Goal: Communication & Community: Participate in discussion

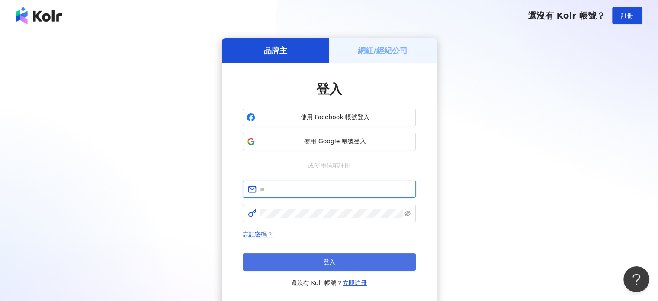
type input "**********"
click at [326, 257] on button "登入" at bounding box center [329, 261] width 173 height 17
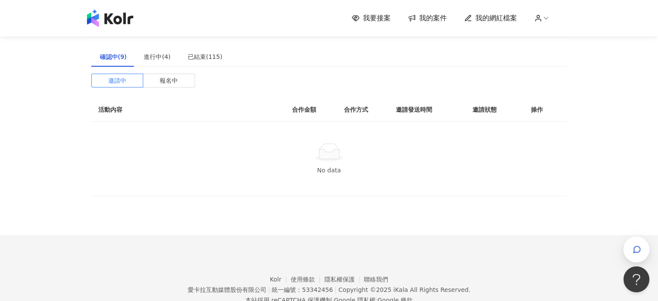
click at [380, 24] on div "我要接案 我的案件 我的網紅檔案" at bounding box center [329, 18] width 493 height 17
click at [379, 21] on span "我要接案" at bounding box center [377, 18] width 28 height 10
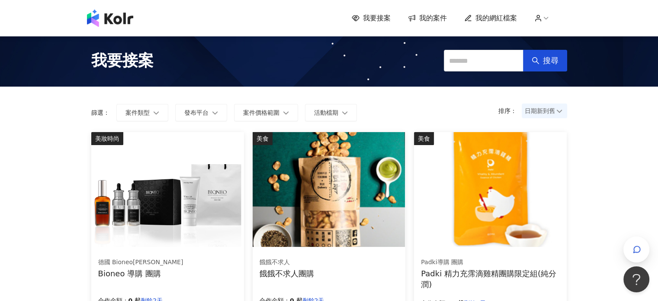
click at [423, 22] on span "我的案件" at bounding box center [433, 18] width 28 height 10
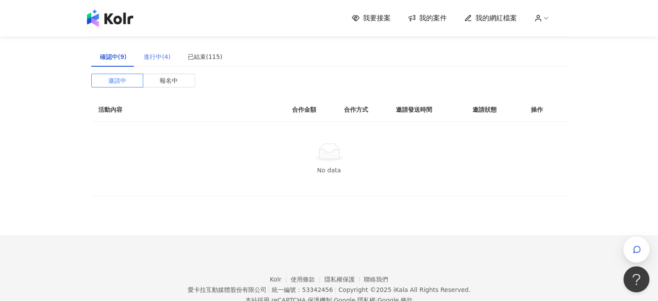
click at [164, 51] on div "進行中(4)" at bounding box center [157, 57] width 44 height 20
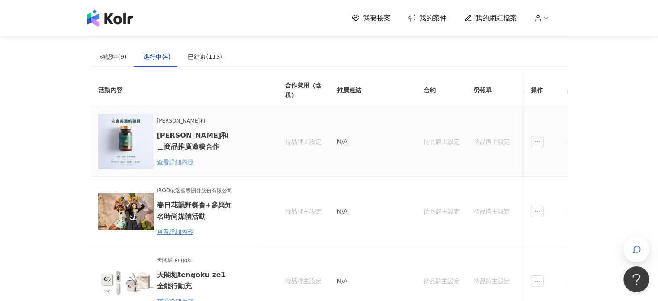
click at [188, 161] on div "查看詳細內容" at bounding box center [195, 162] width 76 height 10
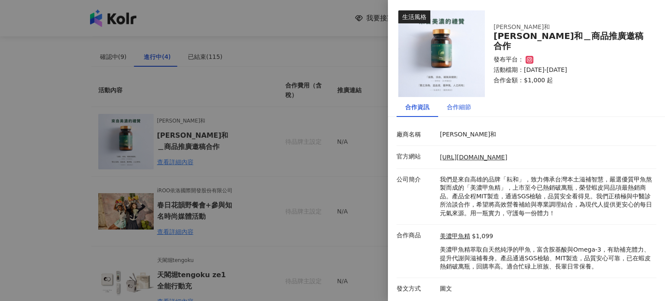
click at [466, 102] on div "合作細節" at bounding box center [459, 107] width 24 height 10
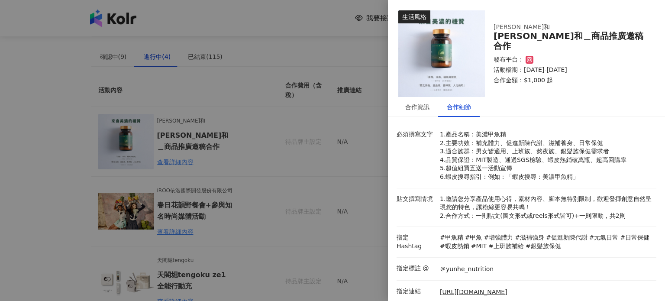
click at [342, 169] on div at bounding box center [332, 150] width 665 height 301
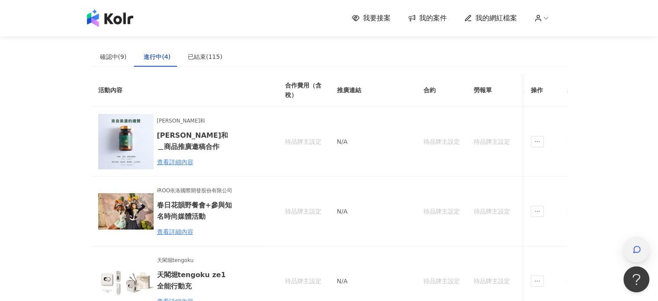
click at [637, 248] on icon "button" at bounding box center [637, 249] width 9 height 9
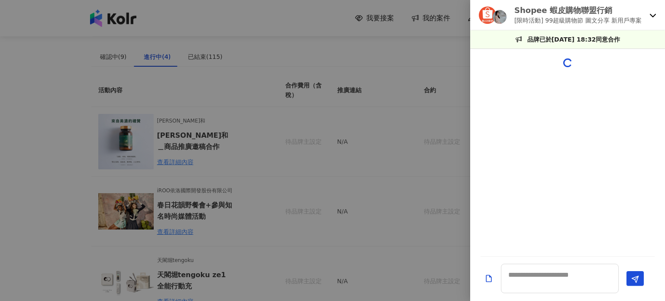
scroll to position [259, 0]
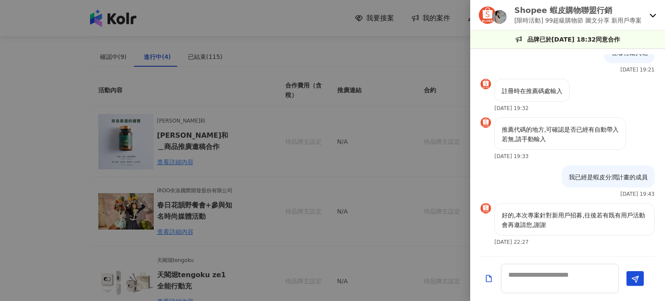
click at [537, 17] on p "[限時活動] 99超級購物節 圖文分享 新用戶專案" at bounding box center [577, 21] width 127 height 10
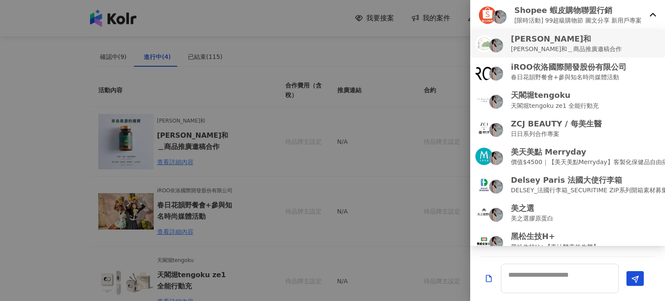
click at [554, 45] on p "[PERSON_NAME]和＿商品推廣邀稿合作" at bounding box center [566, 49] width 111 height 10
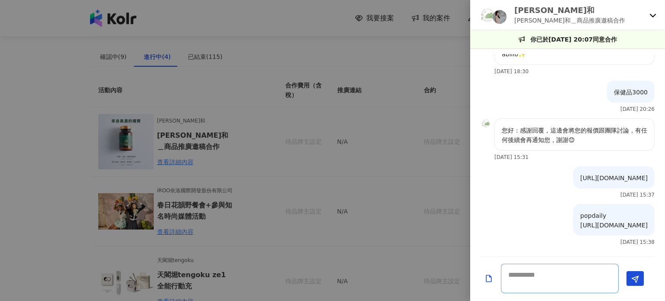
click at [561, 273] on textarea at bounding box center [560, 278] width 118 height 29
click at [525, 278] on textarea at bounding box center [560, 278] width 118 height 29
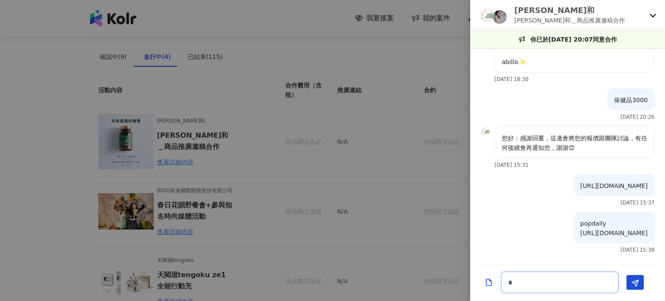
scroll to position [299, 0]
type textarea "****"
click at [632, 280] on icon "Send" at bounding box center [635, 283] width 8 height 8
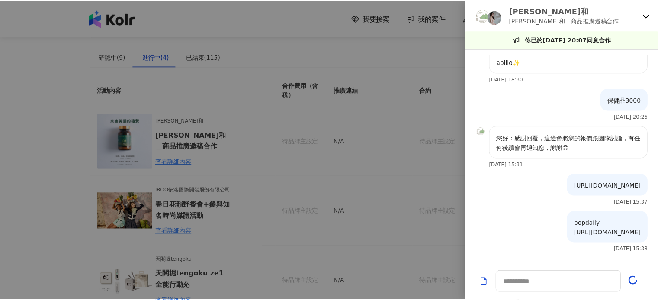
scroll to position [336, 0]
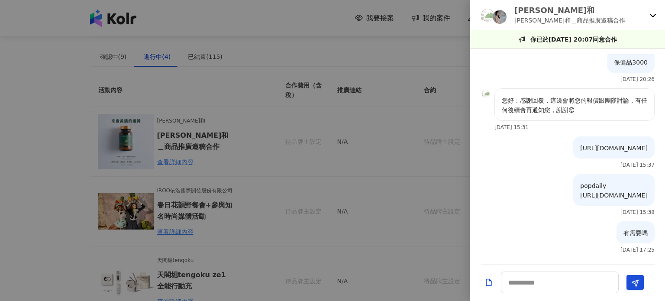
click at [286, 182] on div at bounding box center [332, 150] width 665 height 301
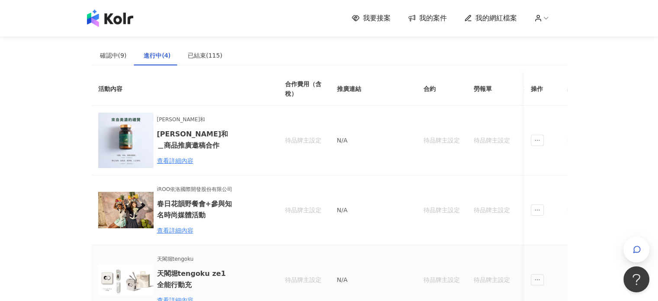
scroll to position [0, 0]
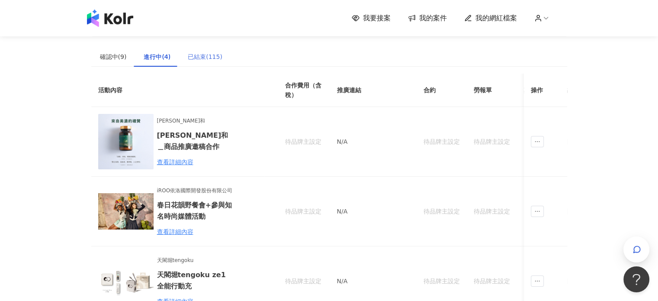
click at [206, 62] on div "已結束(115)" at bounding box center [205, 57] width 52 height 20
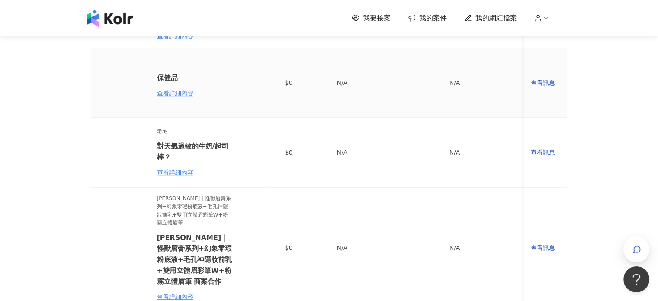
scroll to position [693, 0]
